Goal: Check status

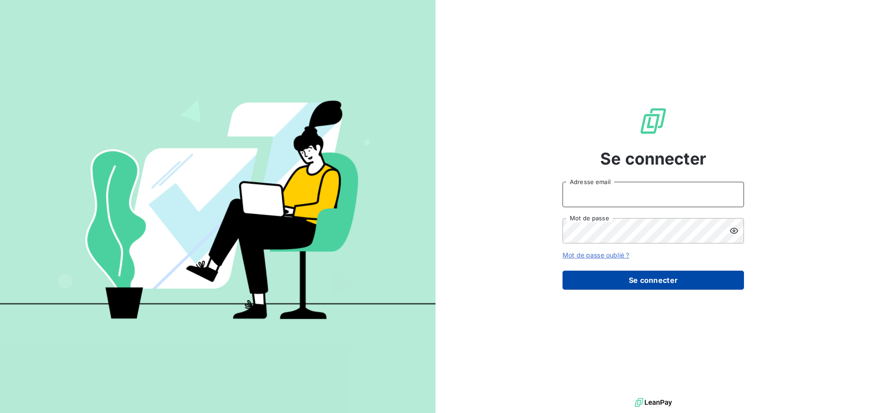
type input "[EMAIL_ADDRESS][PERSON_NAME][DOMAIN_NAME]"
click at [612, 284] on button "Se connecter" at bounding box center [653, 280] width 181 height 19
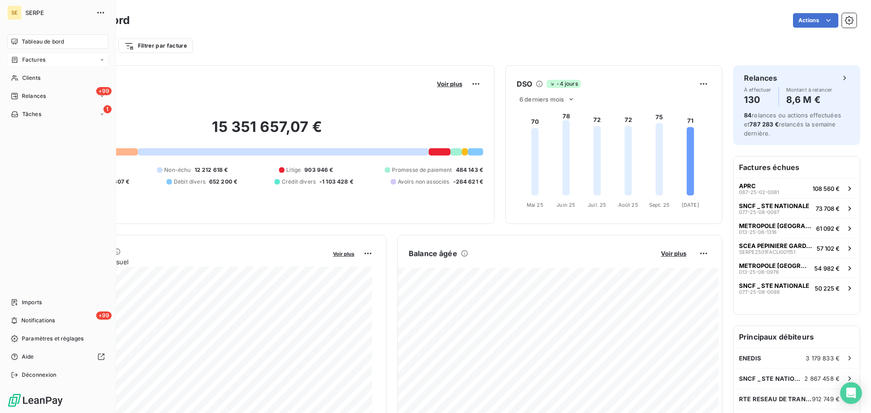
click at [22, 59] on span "Factures" at bounding box center [33, 60] width 23 height 8
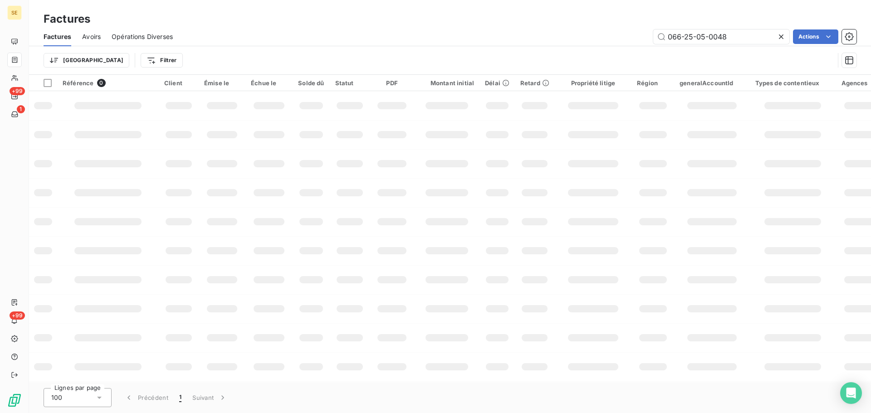
click at [783, 35] on icon at bounding box center [781, 36] width 9 height 9
click at [755, 42] on input "text" at bounding box center [721, 36] width 136 height 15
paste input "066-25-05-0047"
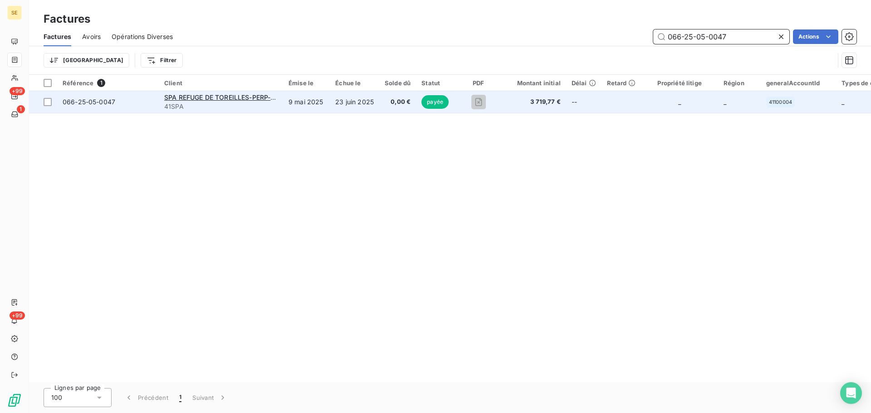
type input "066-25-05-0047"
click at [343, 109] on td "23 juin 2025" at bounding box center [354, 102] width 49 height 22
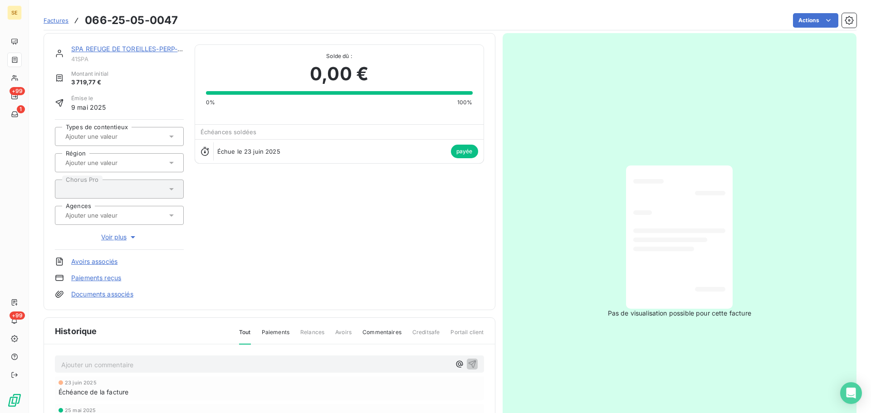
scroll to position [108, 0]
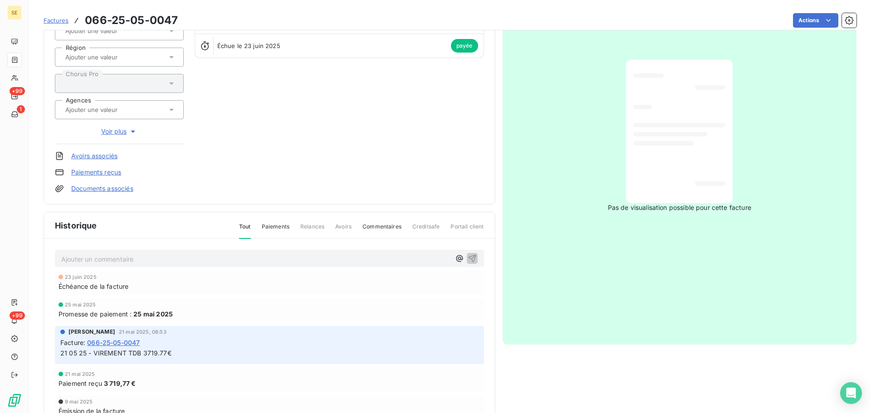
click at [95, 189] on link "Documents associés" at bounding box center [102, 188] width 62 height 9
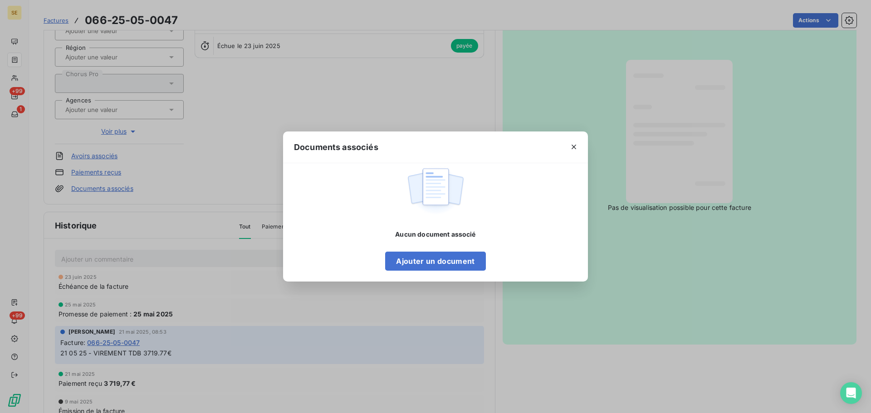
click at [579, 149] on button "button" at bounding box center [574, 147] width 15 height 15
